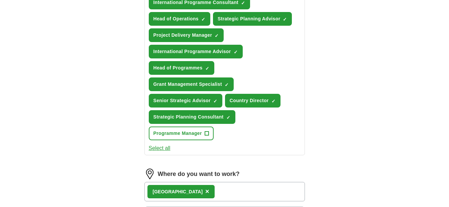
scroll to position [397, 0]
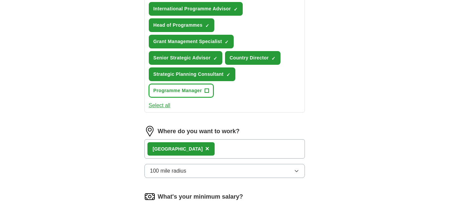
click at [208, 92] on span "+" at bounding box center [207, 90] width 4 height 5
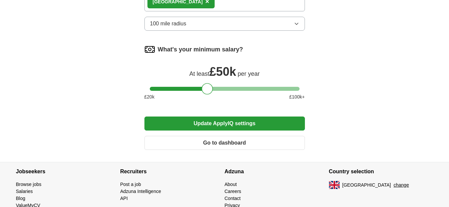
scroll to position [550, 0]
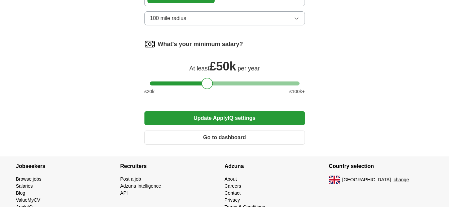
click at [245, 123] on button "Update ApplyIQ settings" at bounding box center [224, 118] width 160 height 14
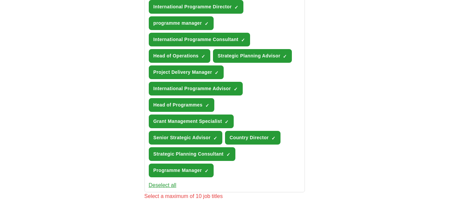
scroll to position [330, 0]
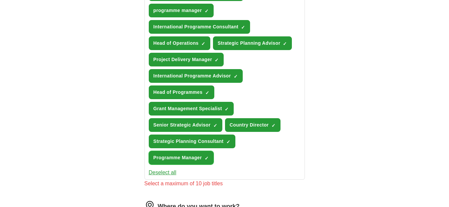
click at [0, 0] on span "×" at bounding box center [0, 0] width 0 height 0
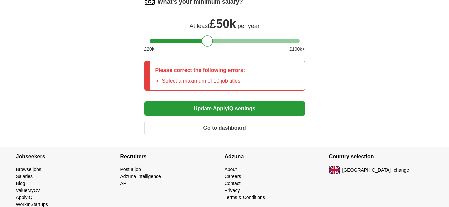
scroll to position [615, 0]
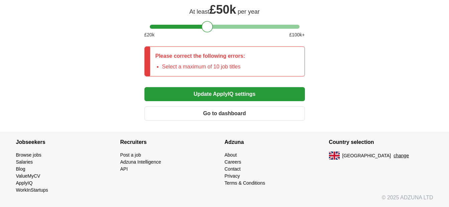
click at [239, 91] on button "Update ApplyIQ settings" at bounding box center [224, 94] width 160 height 14
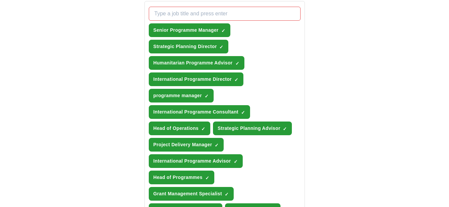
scroll to position [243, 0]
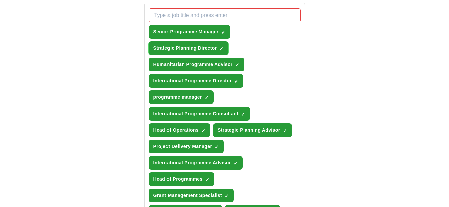
click at [0, 0] on span "×" at bounding box center [0, 0] width 0 height 0
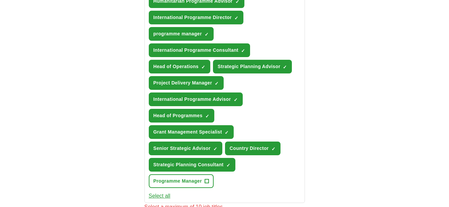
scroll to position [314, 0]
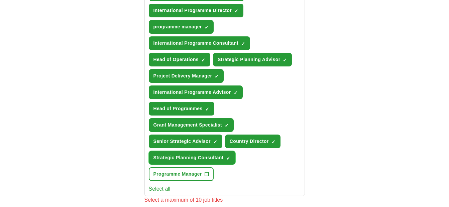
click at [0, 0] on span "×" at bounding box center [0, 0] width 0 height 0
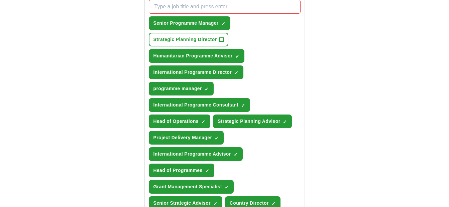
scroll to position [259, 0]
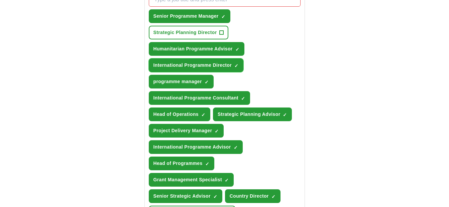
click at [238, 64] on span "✓ ×" at bounding box center [236, 66] width 4 height 4
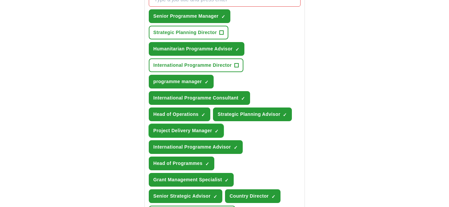
click at [219, 130] on span "✓ ×" at bounding box center [217, 131] width 4 height 4
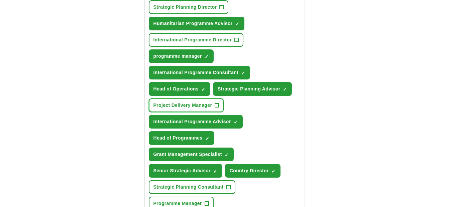
scroll to position [286, 0]
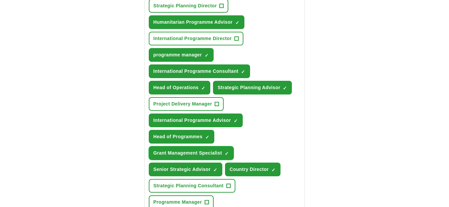
click at [229, 151] on span "✓ ×" at bounding box center [227, 153] width 4 height 4
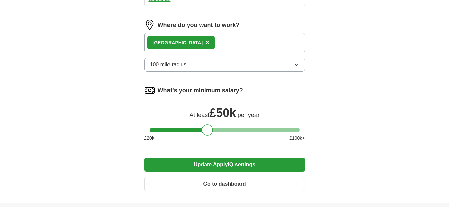
scroll to position [508, 0]
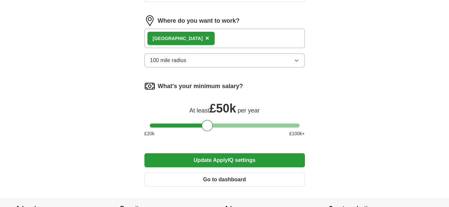
click at [241, 161] on button "Update ApplyIQ settings" at bounding box center [224, 160] width 160 height 14
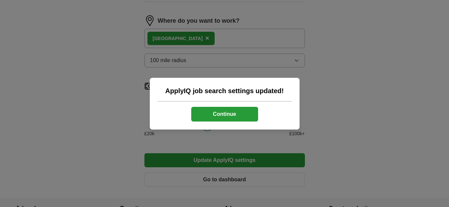
click at [235, 112] on button "Continue" at bounding box center [224, 114] width 67 height 15
